Goal: Communication & Community: Answer question/provide support

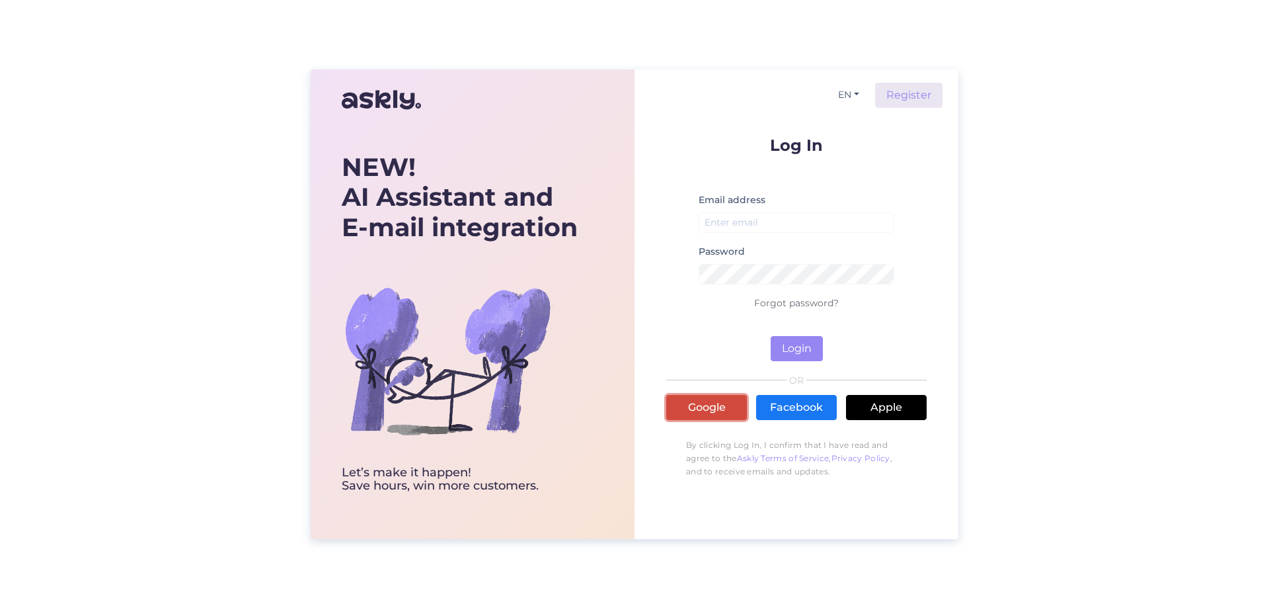
click at [702, 404] on link "Google" at bounding box center [706, 407] width 81 height 25
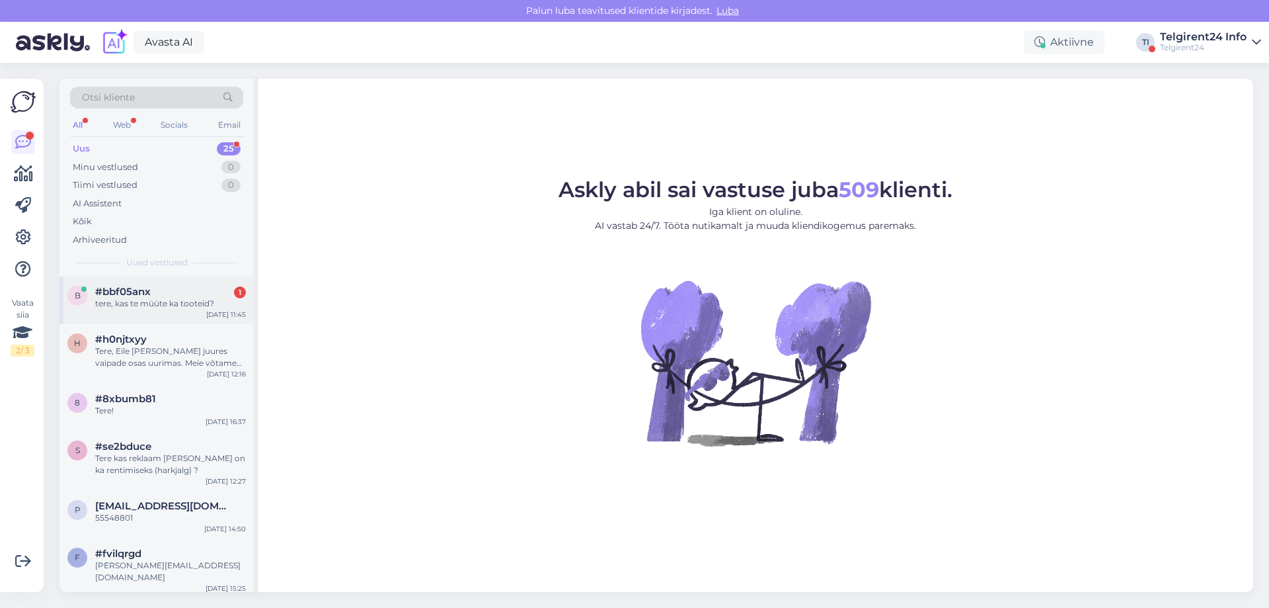
click at [151, 296] on div "#bbf05anx 1" at bounding box center [170, 292] width 151 height 12
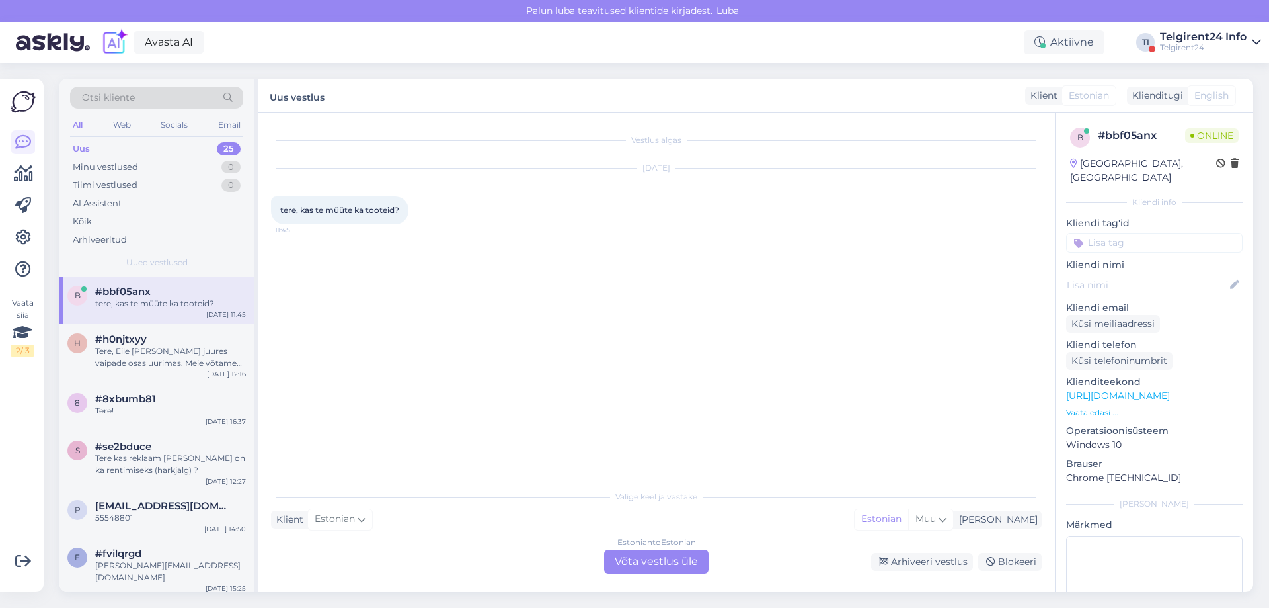
click at [648, 563] on div "Estonian to Estonian Võta vestlus üle" at bounding box center [656, 561] width 104 height 24
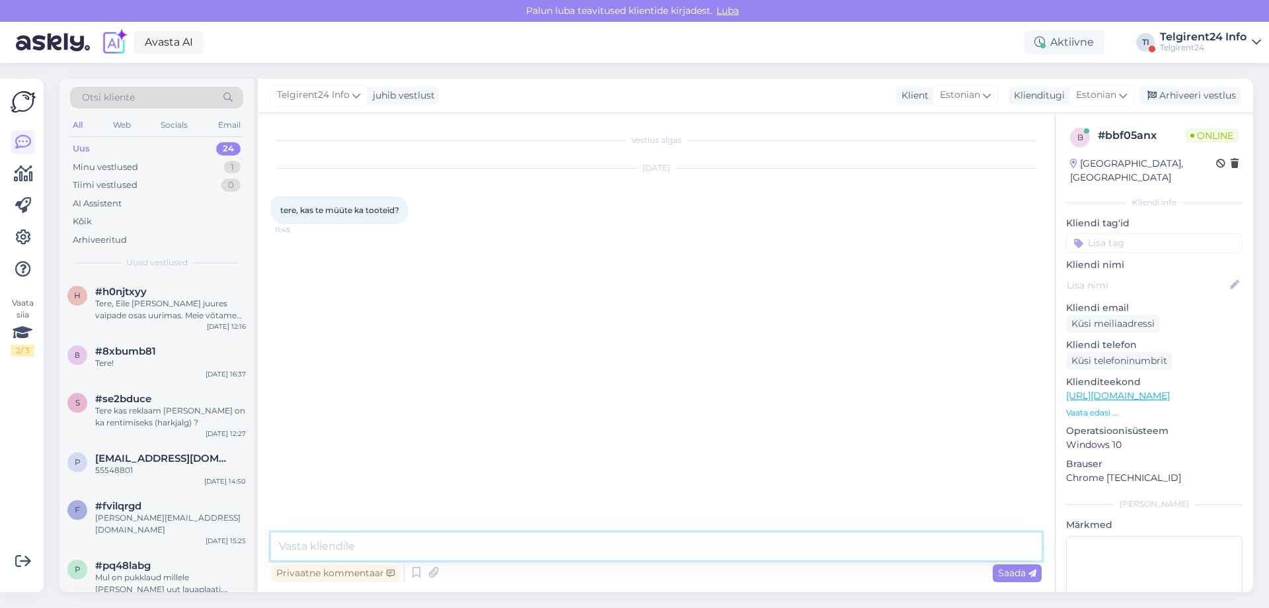
click at [653, 541] on textarea at bounding box center [656, 546] width 771 height 28
type textarea "Tere! Müügitoodete nimekiri on kodulehel eraldi müügitoodele all :)"
